Goal: Find specific page/section: Find specific page/section

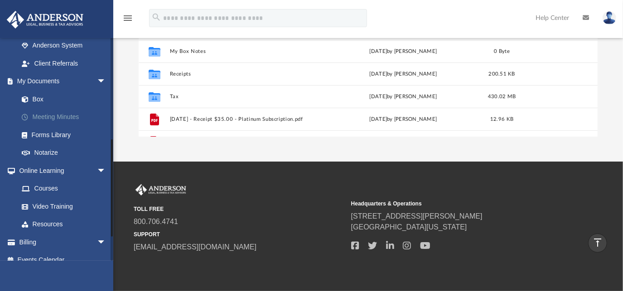
scroll to position [282, 0]
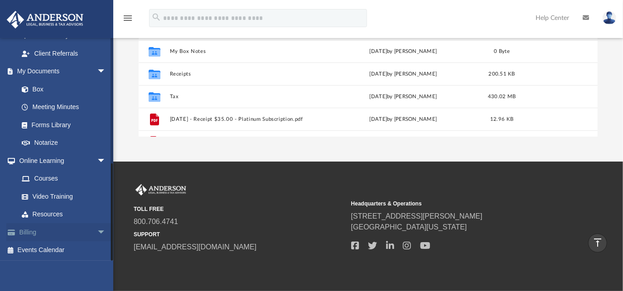
click at [31, 233] on link "Billing arrow_drop_down" at bounding box center [62, 232] width 113 height 18
click at [97, 232] on span "arrow_drop_down" at bounding box center [106, 232] width 18 height 19
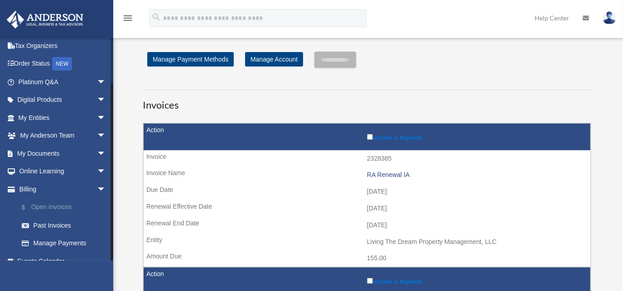
scroll to position [50, 0]
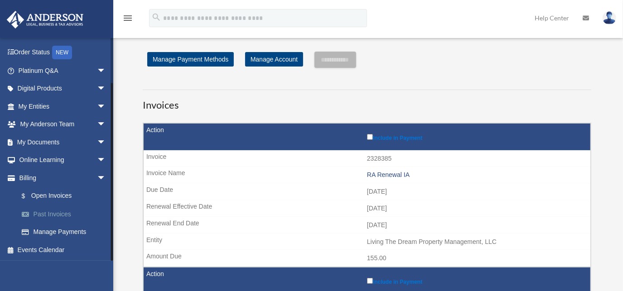
click at [55, 214] on link "Past Invoices" at bounding box center [66, 214] width 107 height 18
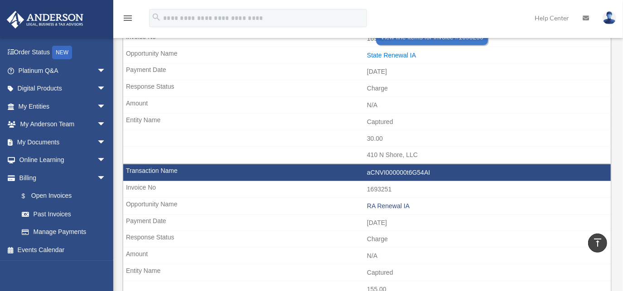
scroll to position [7128, 0]
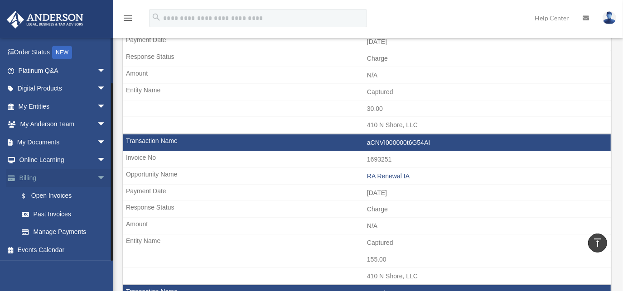
click at [31, 179] on link "Billing arrow_drop_down" at bounding box center [62, 178] width 113 height 18
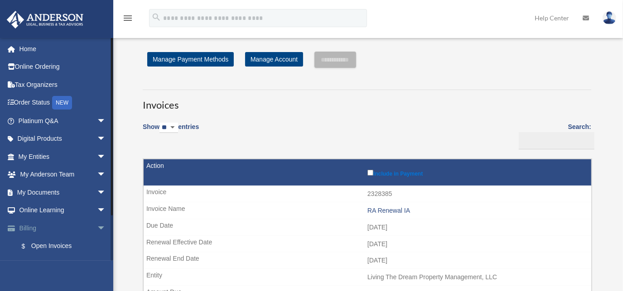
click at [97, 228] on span "arrow_drop_down" at bounding box center [106, 228] width 18 height 19
click at [97, 228] on span "arrow_drop_up" at bounding box center [106, 228] width 18 height 19
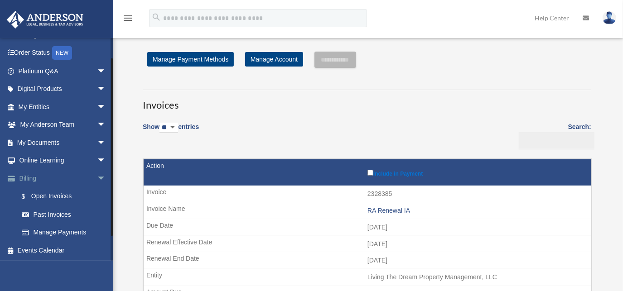
scroll to position [50, 0]
click at [520, 141] on input "Search:" at bounding box center [556, 140] width 76 height 17
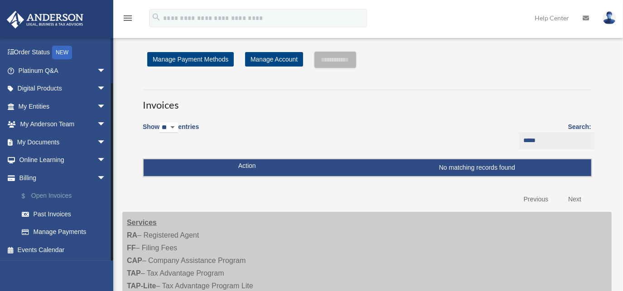
type input "*****"
click at [55, 196] on link "$ Open Invoices" at bounding box center [66, 196] width 107 height 19
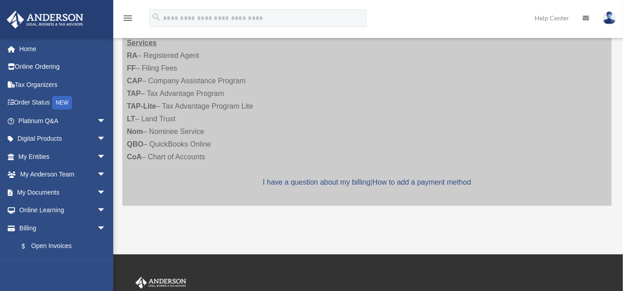
scroll to position [453, 0]
